Goal: Task Accomplishment & Management: Use online tool/utility

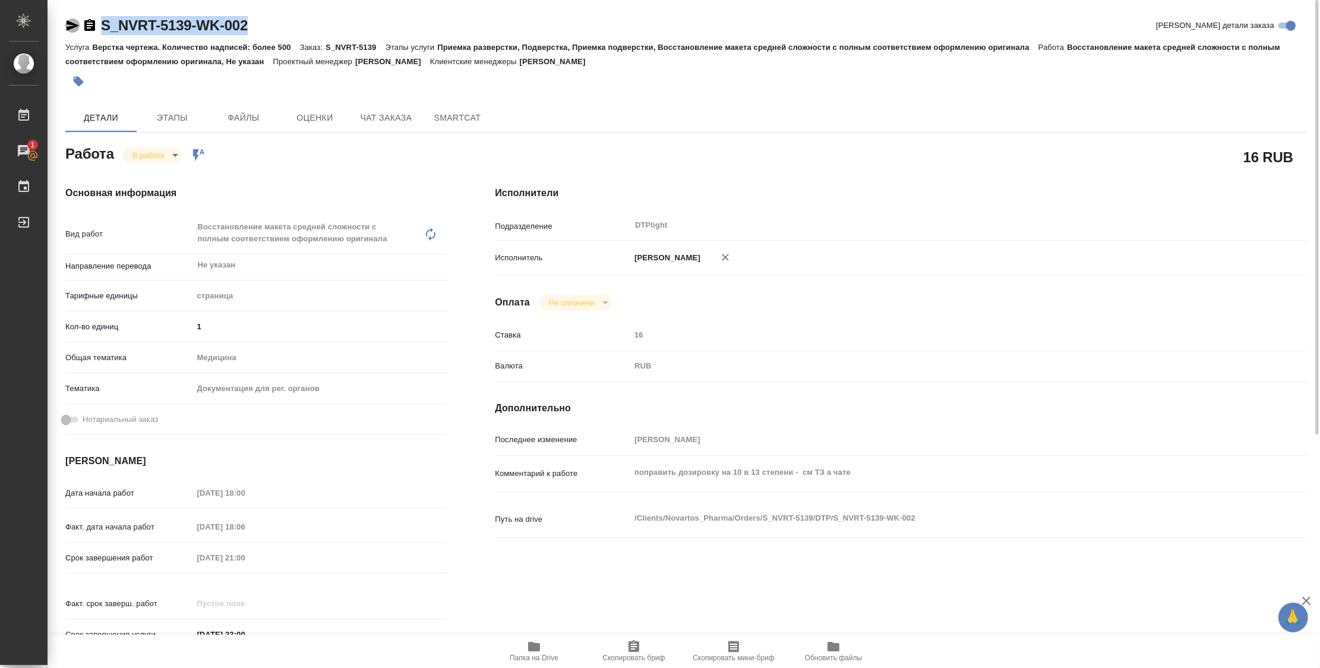
click at [74, 24] on icon "button" at bounding box center [73, 25] width 12 height 11
click at [531, 647] on icon "button" at bounding box center [534, 647] width 12 height 10
click at [152, 156] on body "🙏 .cls-1 fill:#fff; AWATERA Zubakova [PERSON_NAME] 1 Чаты График Выйти S_NVRT-5…" at bounding box center [660, 334] width 1320 height 668
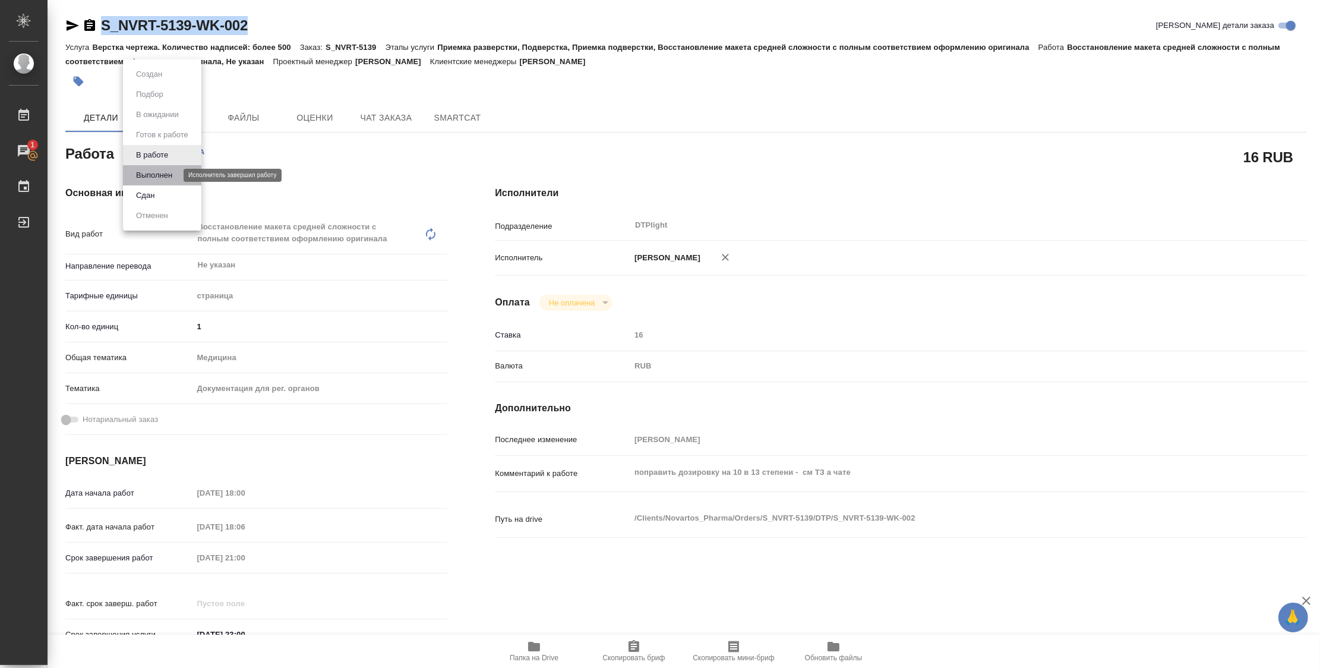
click at [152, 172] on button "Выполнен" at bounding box center [154, 175] width 43 height 13
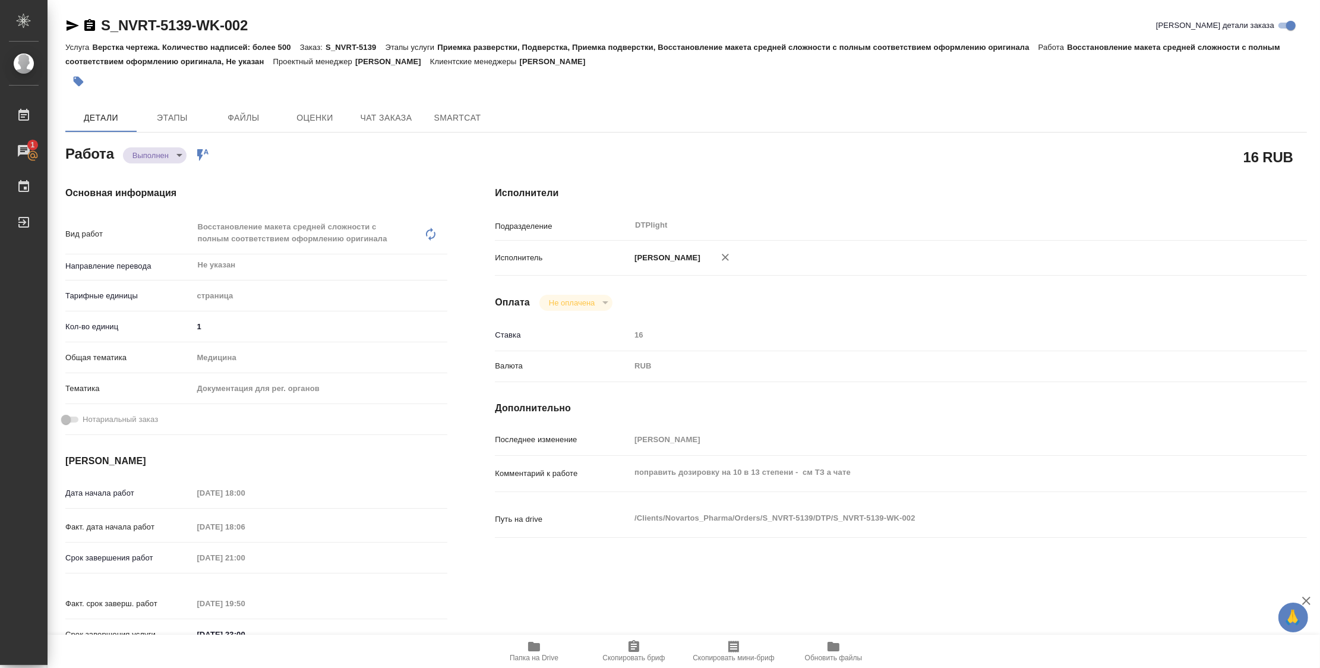
type textarea "x"
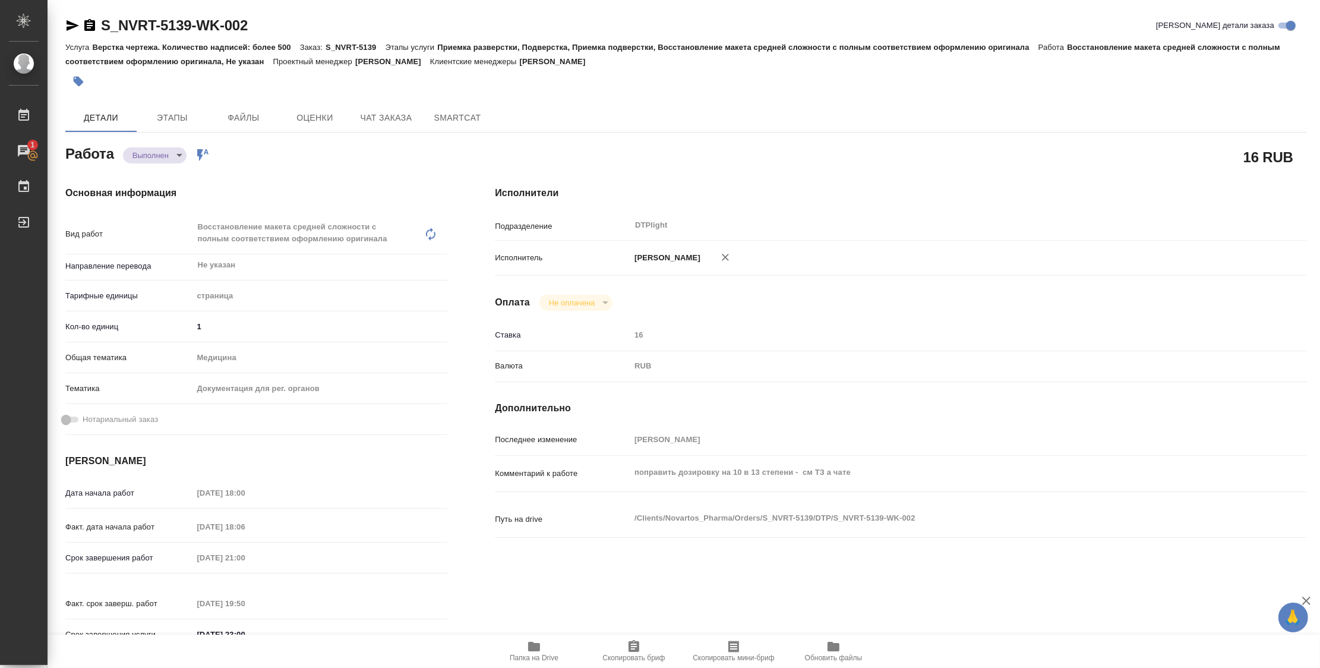
type textarea "x"
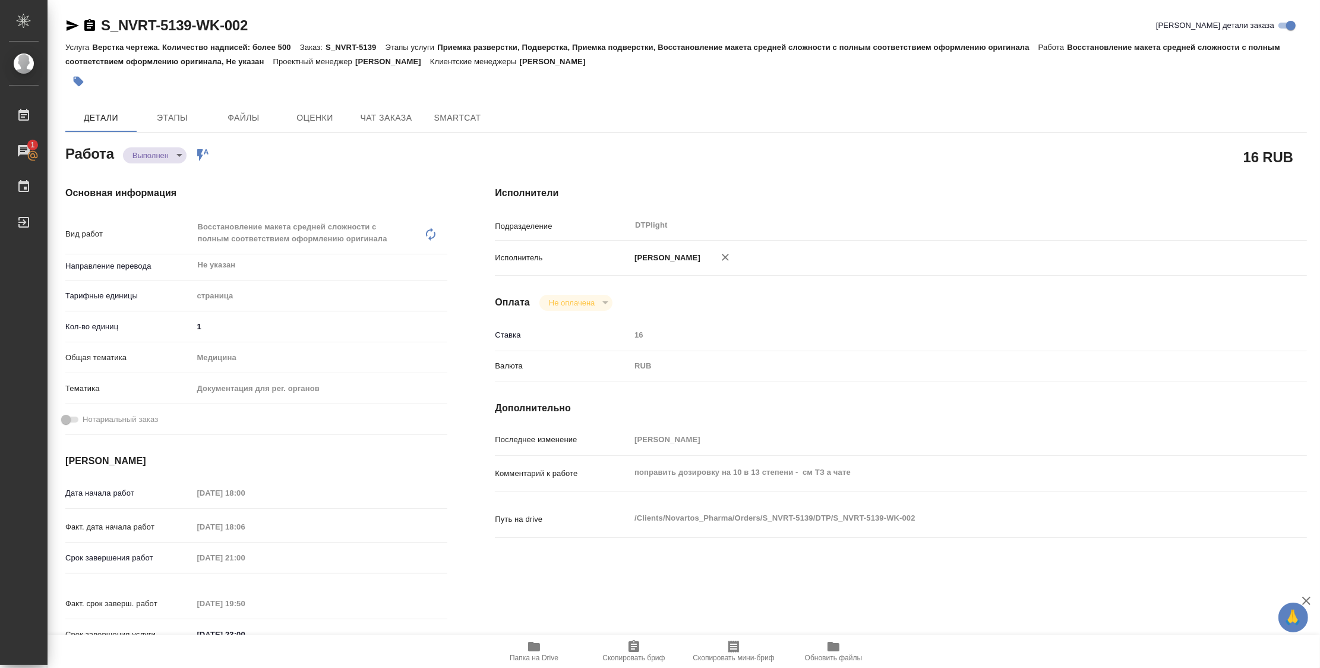
type textarea "x"
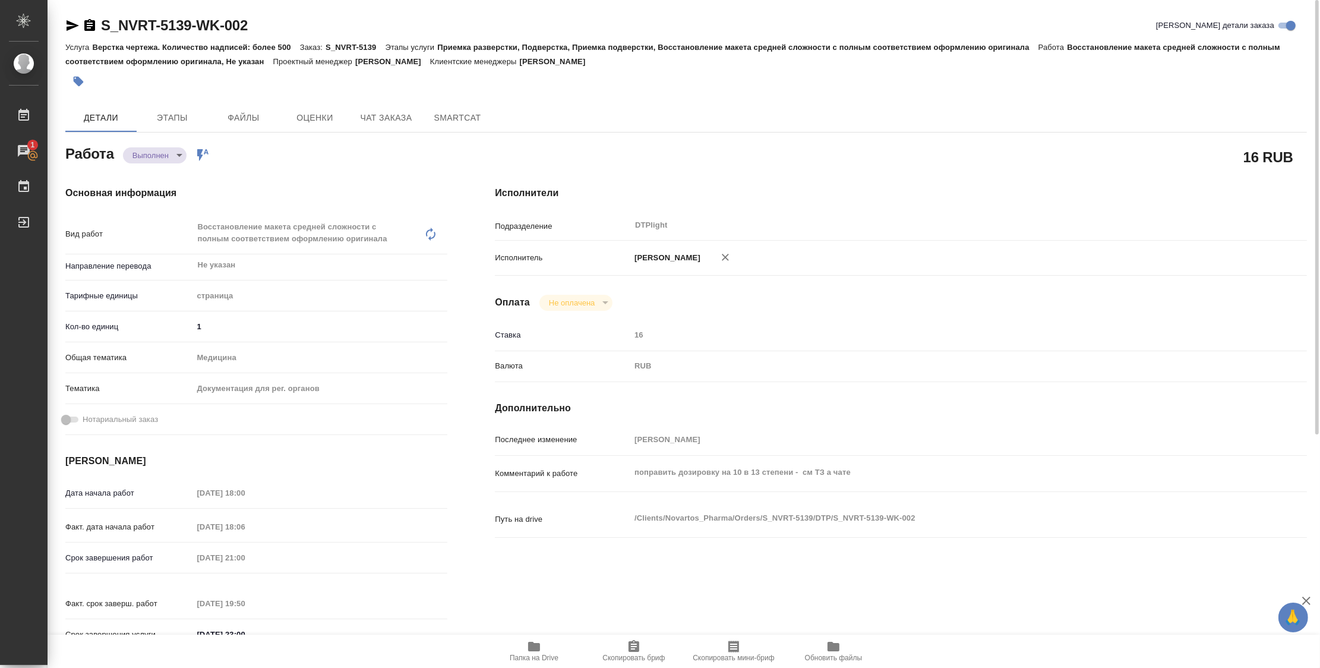
type textarea "x"
